Goal: Check status: Check status

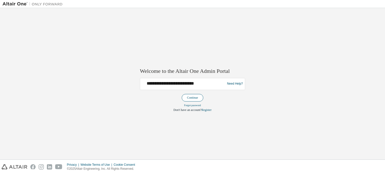
click at [196, 97] on button "Continue" at bounding box center [193, 98] width 22 height 8
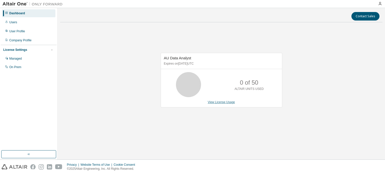
click at [224, 103] on link "View License Usage" at bounding box center [221, 103] width 27 height 4
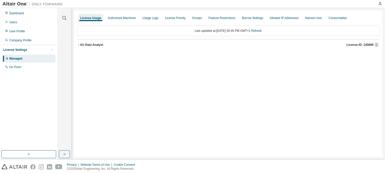
click at [79, 44] on icon "button" at bounding box center [78, 44] width 3 height 3
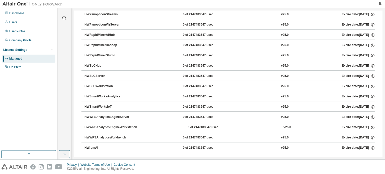
scroll to position [351, 0]
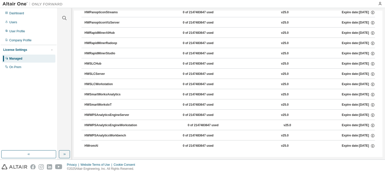
click at [170, 83] on div "HWSLCWorkstation 0 of 2147483647 used v25.0 Expire date: 2025-10-31" at bounding box center [230, 84] width 291 height 5
